Goal: Task Accomplishment & Management: Manage account settings

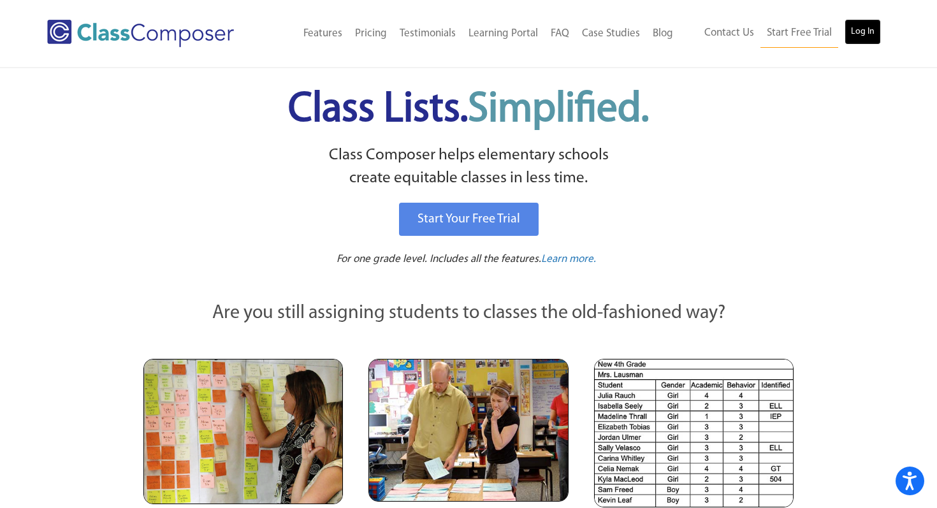
click at [461, 39] on link "Log In" at bounding box center [863, 32] width 36 height 26
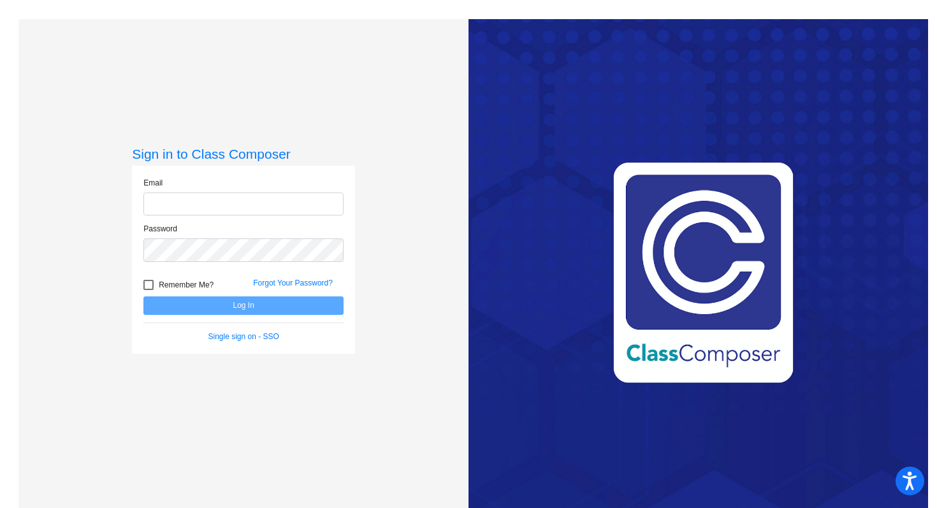
type input "smithama@platteco.k12.mo.us"
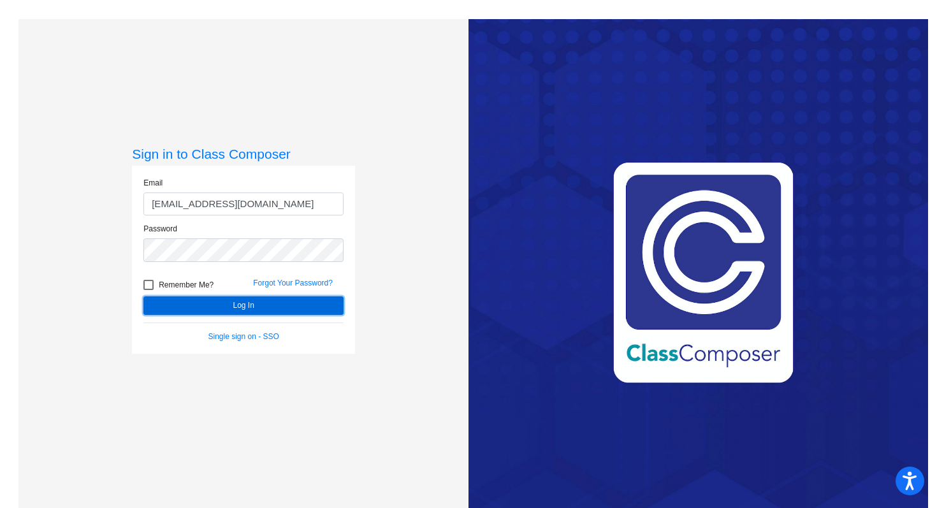
click at [268, 298] on button "Log In" at bounding box center [243, 305] width 200 height 18
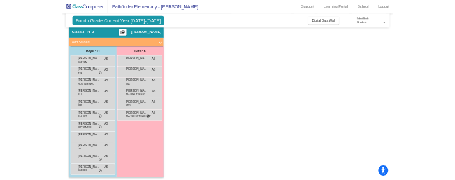
scroll to position [53, 0]
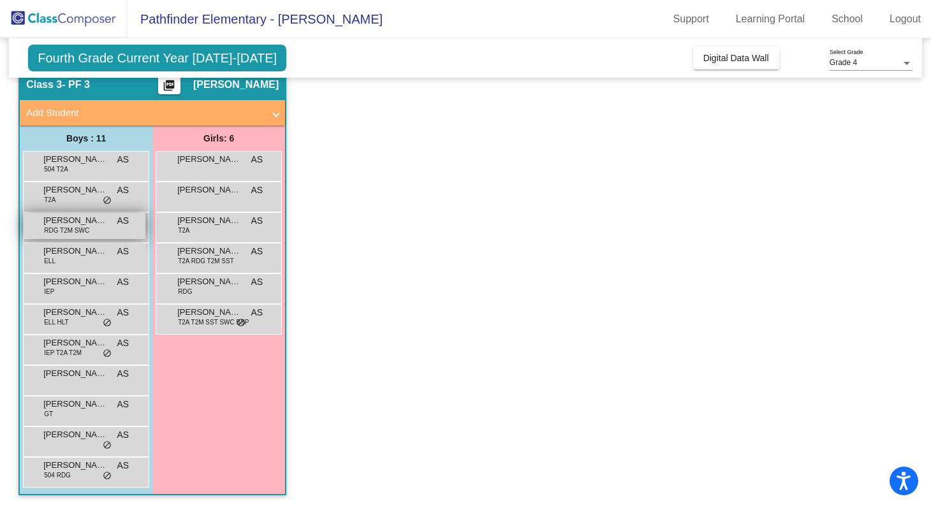
click at [84, 214] on div "D'Marion Blackman RDG T2M SWC AS lock do_not_disturb_alt" at bounding box center [85, 226] width 122 height 26
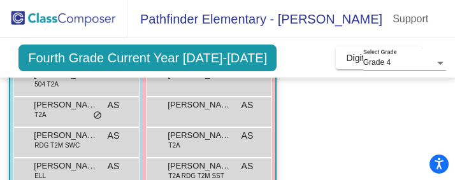
scroll to position [162, 0]
